Goal: Find specific page/section: Find specific page/section

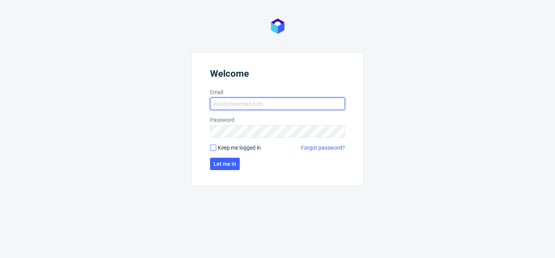
type input "[EMAIL_ADDRESS][DOMAIN_NAME]"
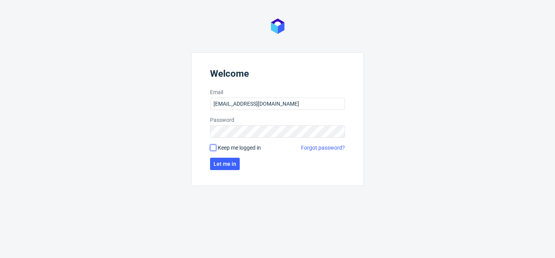
click at [213, 147] on input "Keep me logged in" at bounding box center [213, 148] width 6 height 6
checkbox input "true"
click at [228, 165] on span "Let me in" at bounding box center [225, 163] width 23 height 5
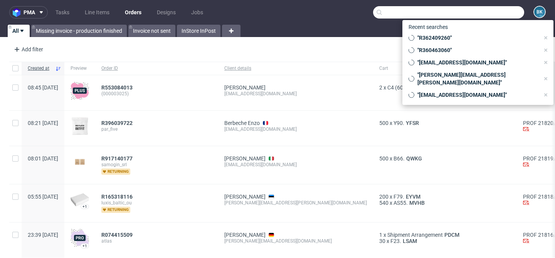
click at [485, 16] on input "text" at bounding box center [448, 12] width 151 height 12
paste input "[EMAIL_ADDRESS][DOMAIN_NAME]"
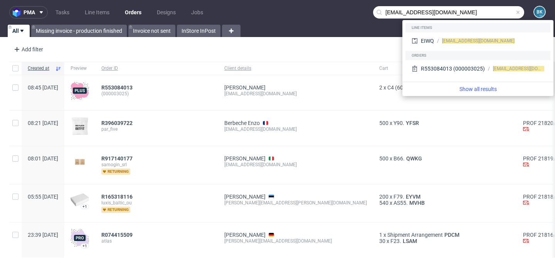
type input "[EMAIL_ADDRESS][DOMAIN_NAME]"
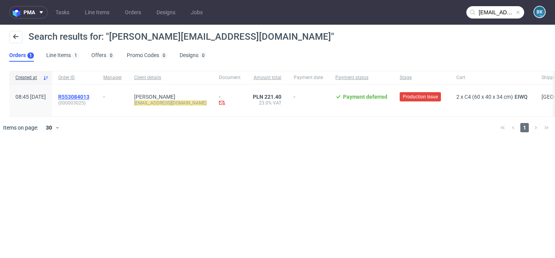
click at [88, 96] on span "R553084013" at bounding box center [73, 97] width 31 height 6
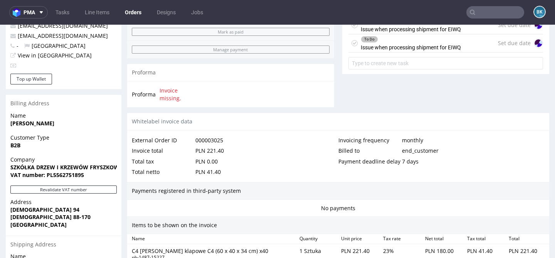
scroll to position [302, 0]
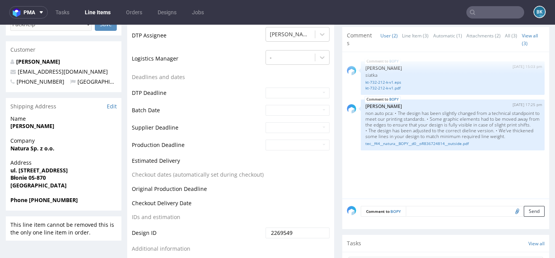
scroll to position [234, 0]
click at [385, 147] on link "tec__f44__natura__BOPY__d0__oR836724814__outside.pdf" at bounding box center [453, 144] width 175 height 6
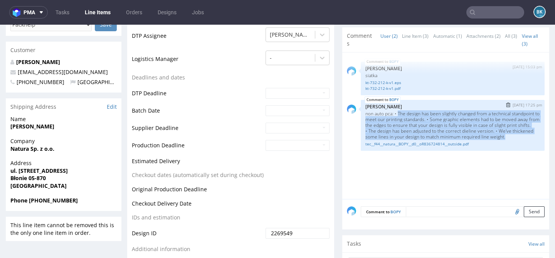
drag, startPoint x: 398, startPoint y: 112, endPoint x: 381, endPoint y: 141, distance: 33.0
click at [381, 140] on p "non auto pca: • The design has been slightly changed from a technical standpoin…" at bounding box center [453, 125] width 175 height 29
copy p "The design has been slightly changed from a technical standpoint to meet our pr…"
click at [425, 159] on div "BOPY 9th Oct 25 | 15:03 pm Sebastian Markut siatka kt-732-212-k-v1.eps kt-732-2…" at bounding box center [448, 128] width 202 height 142
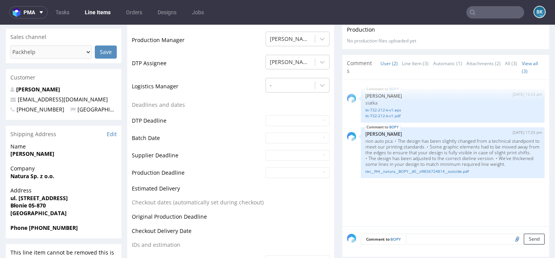
scroll to position [181, 0]
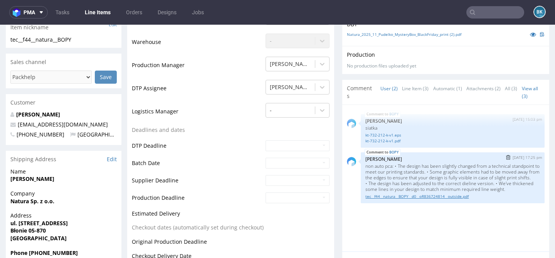
click at [423, 199] on link "tec__f44__natura__BOPY__d0__oR836724814__outside.pdf" at bounding box center [453, 197] width 175 height 6
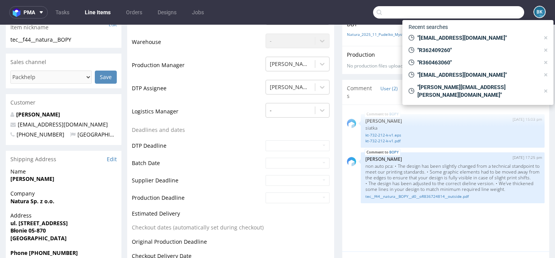
click at [501, 9] on input "text" at bounding box center [448, 12] width 151 height 12
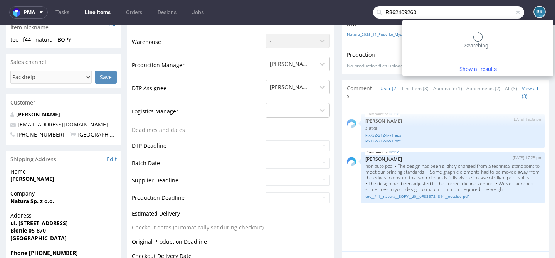
type input "R362409260"
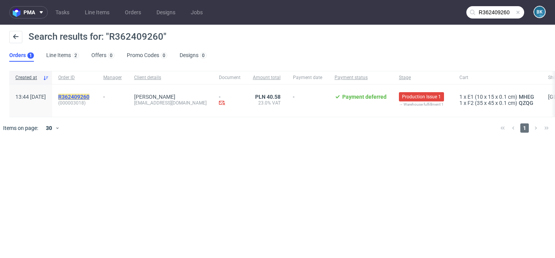
click at [89, 96] on mark "R362409260" at bounding box center [73, 97] width 31 height 6
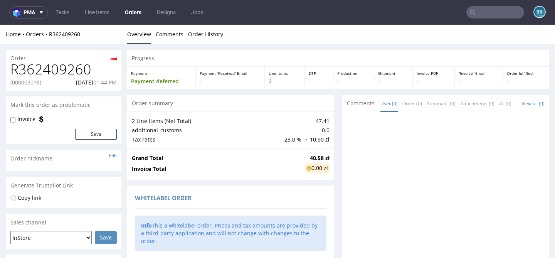
click at [59, 68] on h1 "R362409260" at bounding box center [63, 69] width 106 height 15
copy h1 "R362409260"
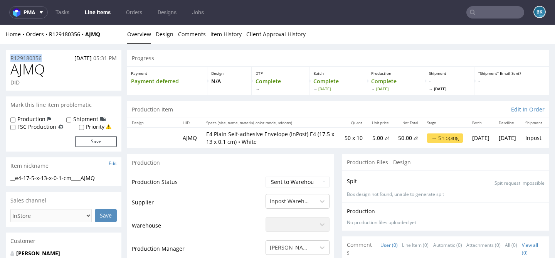
drag, startPoint x: 45, startPoint y: 59, endPoint x: 0, endPoint y: 59, distance: 44.7
copy p "R129180356"
